Goal: Communication & Community: Answer question/provide support

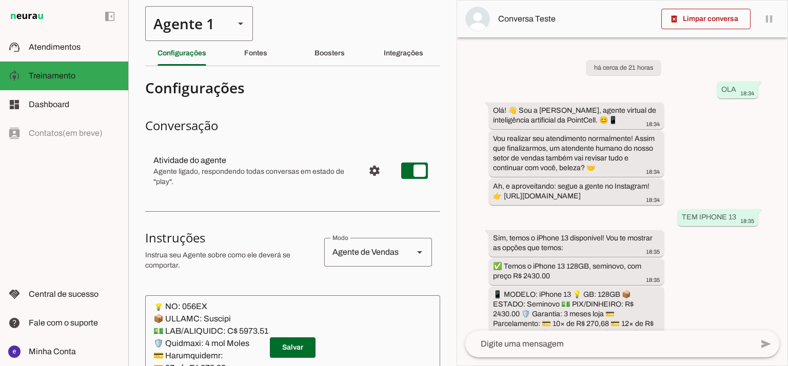
click at [164, 28] on div "Agente 1" at bounding box center [185, 23] width 81 height 35
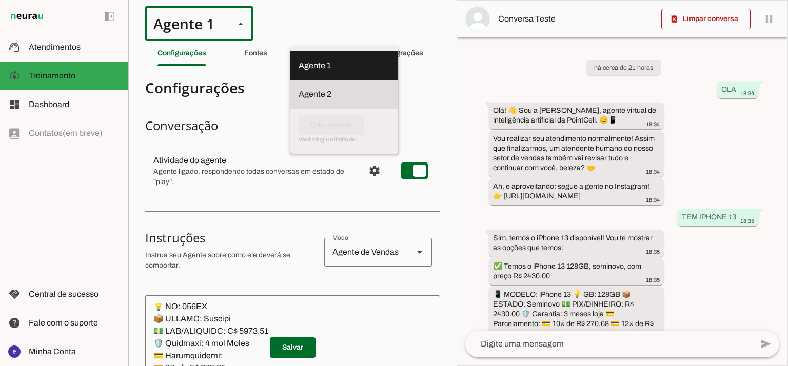
click at [299, 72] on slot at bounding box center [344, 66] width 91 height 12
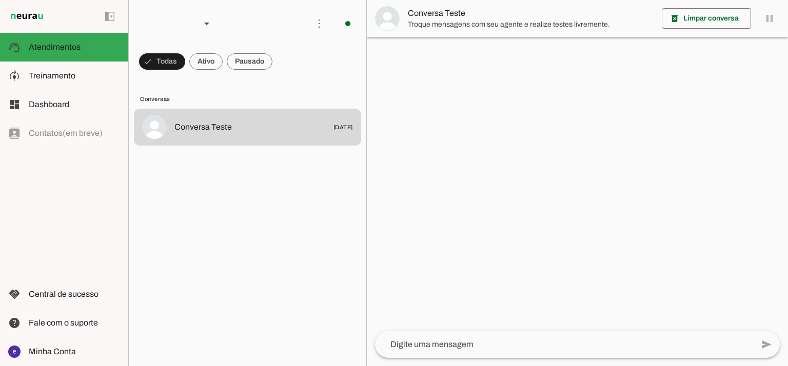
click at [185, 71] on span at bounding box center [162, 61] width 46 height 25
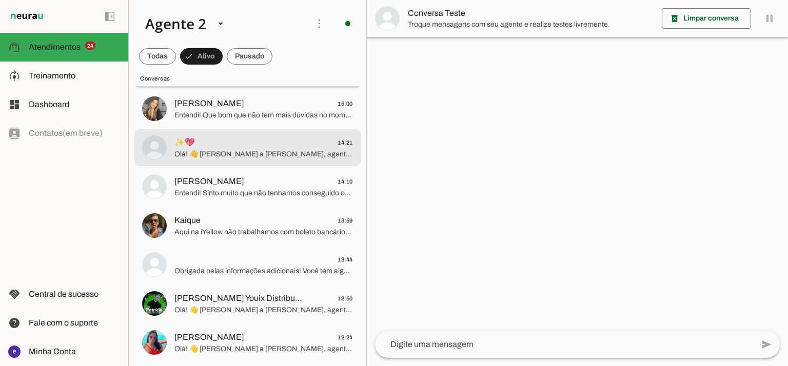
scroll to position [136, 0]
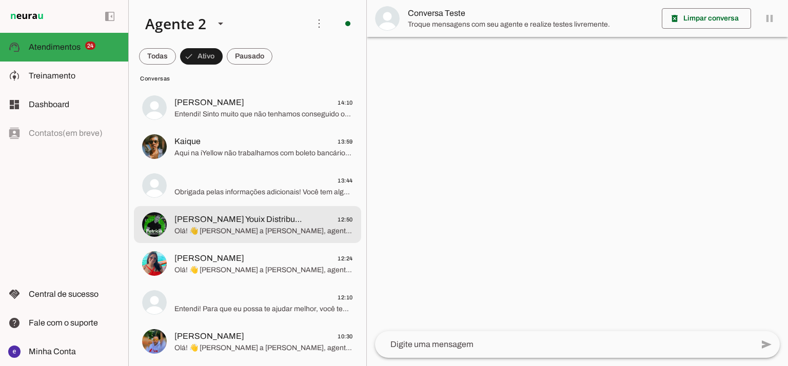
click at [268, 232] on span "Olá! 👋 [PERSON_NAME] a [PERSON_NAME], agente virtual de inteligência artificial…" at bounding box center [263, 231] width 179 height 10
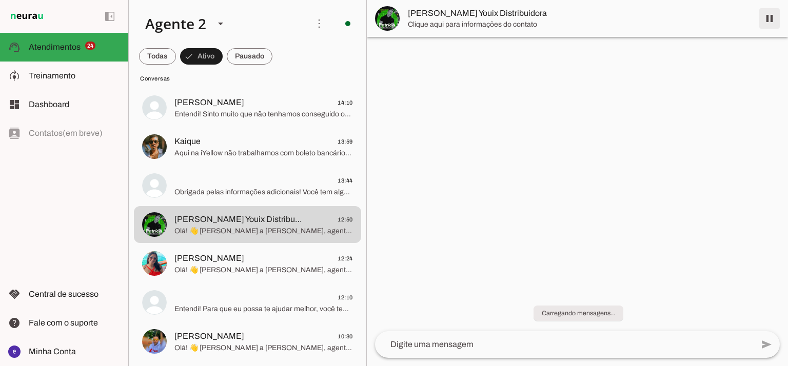
click at [768, 22] on span at bounding box center [769, 18] width 25 height 25
